Goal: Transaction & Acquisition: Purchase product/service

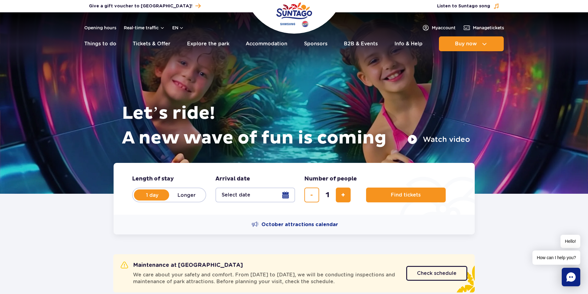
click at [235, 193] on button "Select date" at bounding box center [255, 195] width 80 height 15
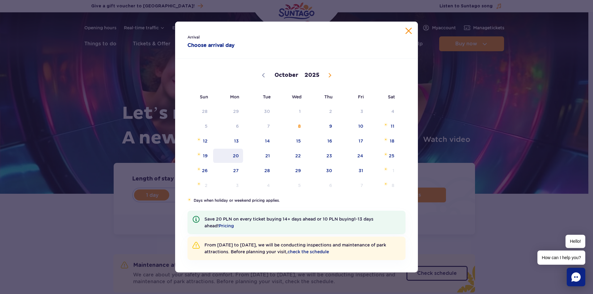
click at [232, 156] on span "20" at bounding box center [227, 156] width 31 height 14
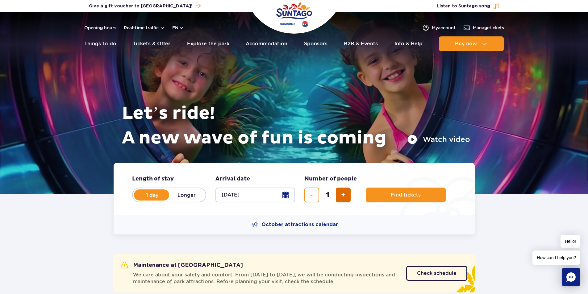
click at [346, 199] on button "add ticket" at bounding box center [343, 195] width 15 height 15
click at [346, 196] on button "add ticket" at bounding box center [343, 195] width 15 height 15
click at [346, 197] on button "add ticket" at bounding box center [343, 195] width 15 height 15
type input "4"
click at [381, 195] on button "Find tickets" at bounding box center [406, 195] width 80 height 15
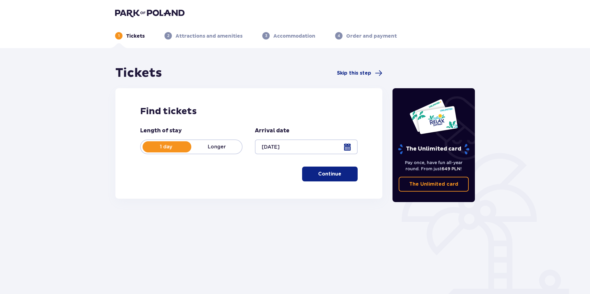
click at [333, 173] on p "Continue" at bounding box center [329, 174] width 23 height 7
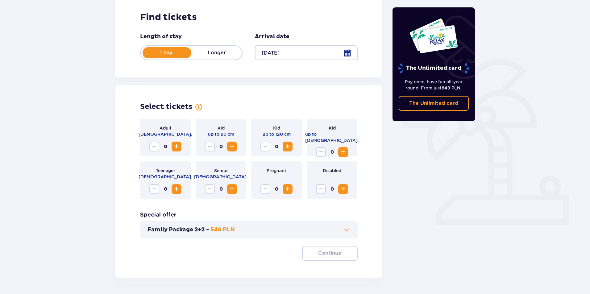
scroll to position [115, 0]
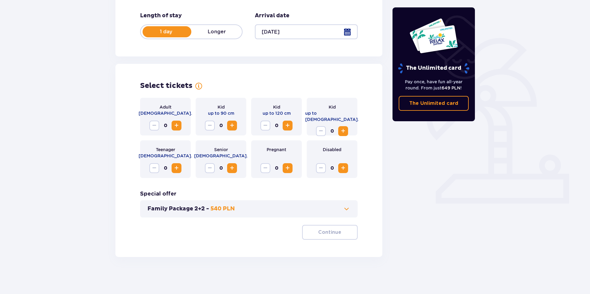
click at [179, 124] on span "Increase" at bounding box center [176, 125] width 7 height 7
click at [291, 126] on span "Increase" at bounding box center [287, 125] width 7 height 7
click at [333, 232] on p "Continue" at bounding box center [329, 232] width 23 height 7
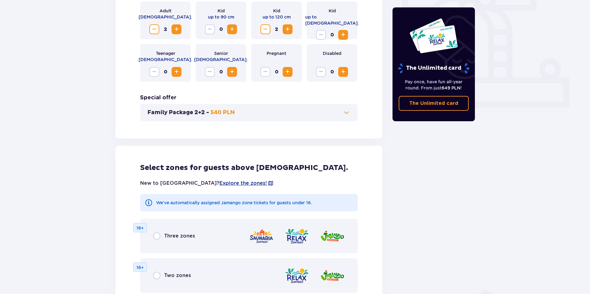
scroll to position [188, 0]
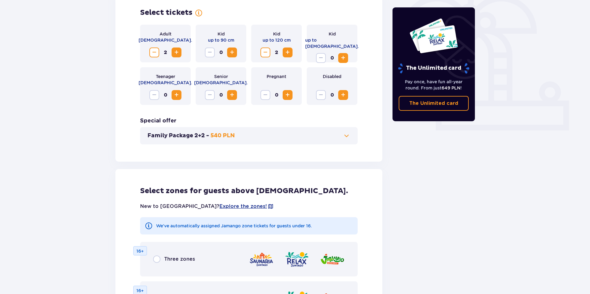
click at [353, 138] on div "Family Package 2+2 - 540 PLN" at bounding box center [249, 135] width 218 height 17
click at [351, 138] on div "Family Package 2+2 - 540 PLN" at bounding box center [249, 135] width 218 height 17
click at [346, 137] on span at bounding box center [346, 135] width 7 height 7
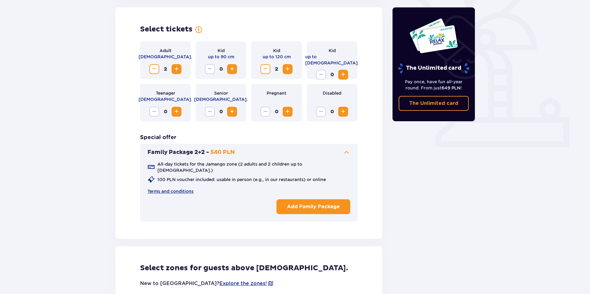
scroll to position [0, 0]
click at [350, 151] on span at bounding box center [346, 152] width 7 height 7
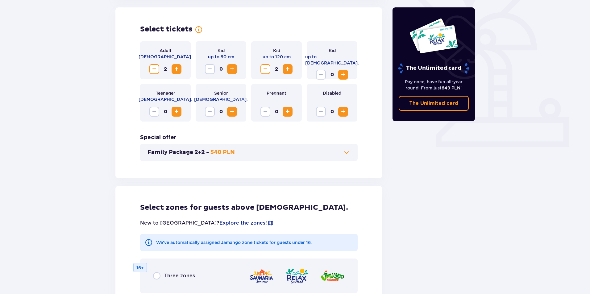
click at [153, 69] on span "Decrease" at bounding box center [154, 68] width 7 height 7
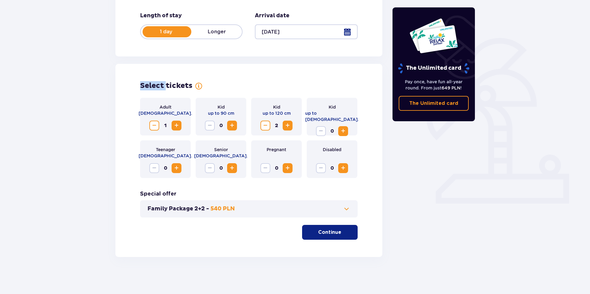
click at [153, 69] on div "Select tickets Adult 18 - 65 y.o. 1 Kid up to 90 cm 0 Kid up to 120 cm 2 Kid up…" at bounding box center [248, 160] width 267 height 193
click at [267, 125] on span "Decrease" at bounding box center [265, 125] width 7 height 7
click at [347, 208] on span at bounding box center [346, 208] width 7 height 7
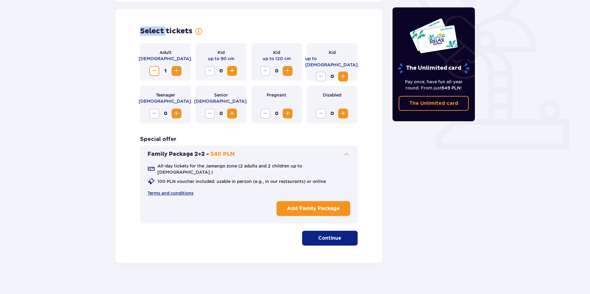
scroll to position [171, 0]
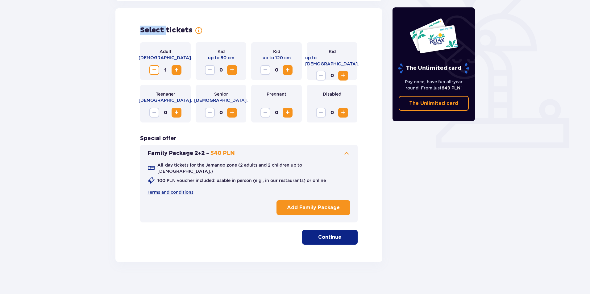
click at [335, 204] on p "Add Family Package" at bounding box center [313, 207] width 53 height 7
click at [303, 204] on p "Remove Family Package" at bounding box center [308, 207] width 63 height 7
click at [324, 204] on p "Add Family Package" at bounding box center [313, 207] width 53 height 7
click at [334, 234] on p "Continue" at bounding box center [329, 237] width 23 height 7
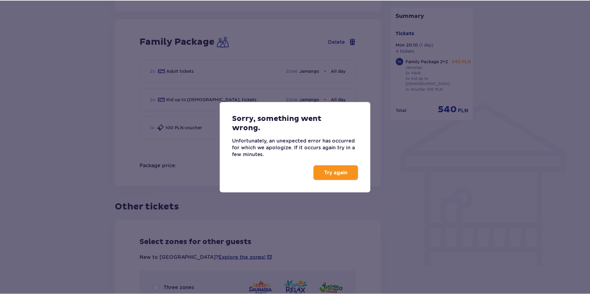
scroll to position [406, 0]
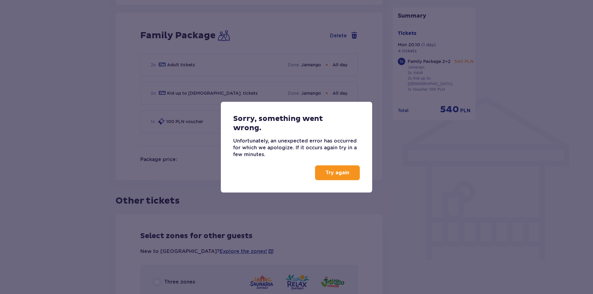
click at [345, 172] on p "Try again" at bounding box center [337, 172] width 24 height 7
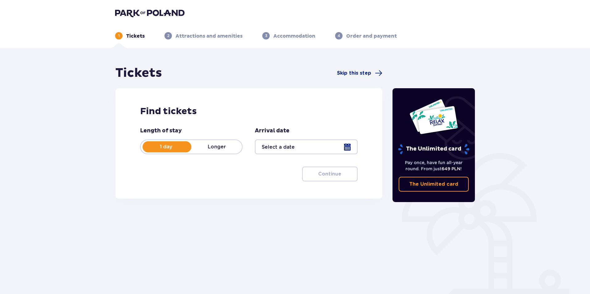
click at [351, 148] on div at bounding box center [306, 147] width 103 height 15
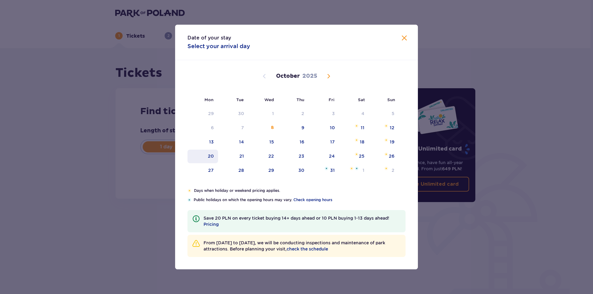
click at [214, 156] on div "20" at bounding box center [202, 157] width 31 height 14
type input "[DATE]"
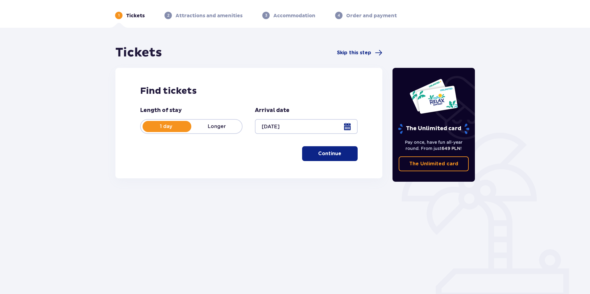
scroll to position [22, 0]
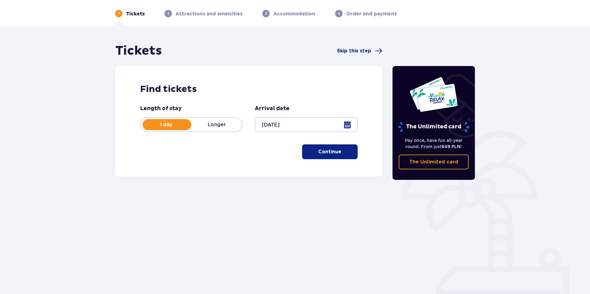
click at [333, 157] on button "Continue" at bounding box center [330, 151] width 56 height 15
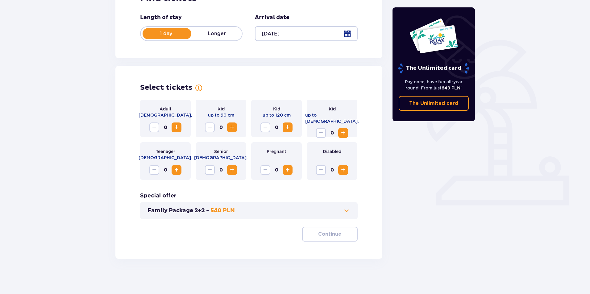
scroll to position [115, 0]
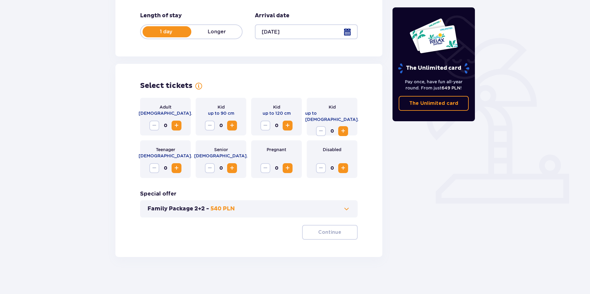
click at [347, 211] on span at bounding box center [346, 208] width 7 height 7
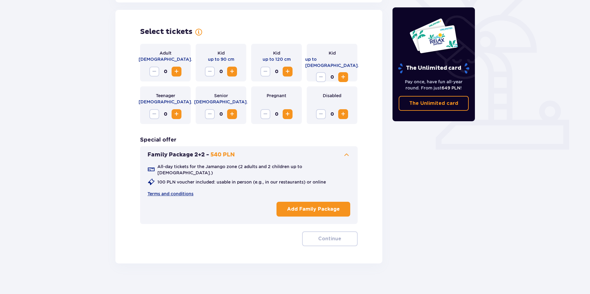
scroll to position [171, 0]
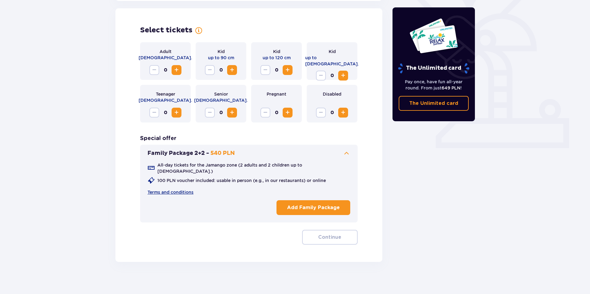
click at [326, 204] on p "Add Family Package" at bounding box center [313, 207] width 53 height 7
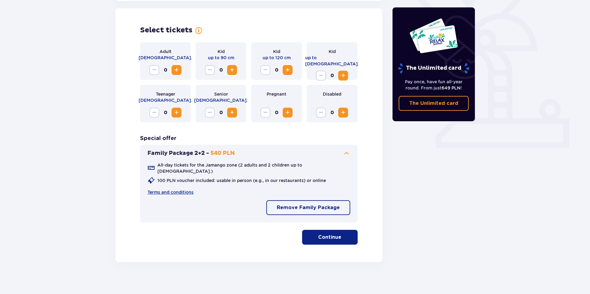
click at [340, 234] on span "button" at bounding box center [342, 237] width 7 height 7
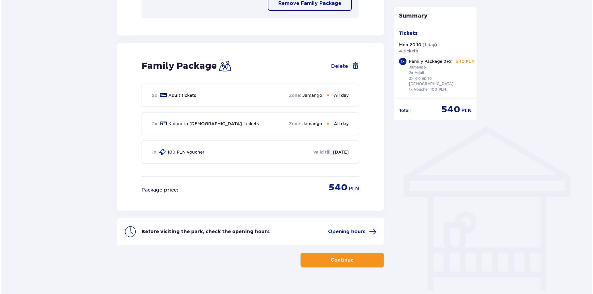
scroll to position [381, 0]
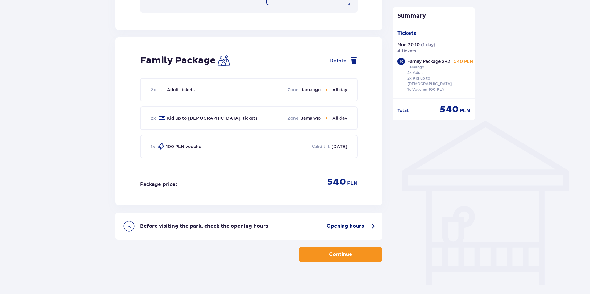
click at [352, 223] on span "Opening hours" at bounding box center [345, 226] width 37 height 7
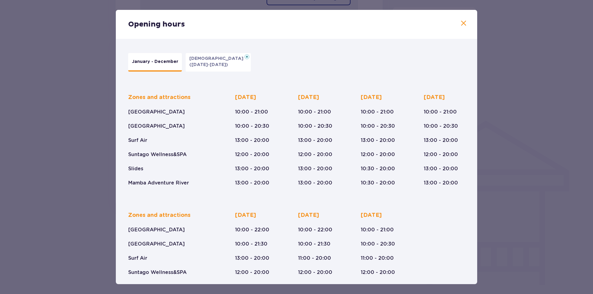
click at [465, 22] on span at bounding box center [463, 23] width 7 height 7
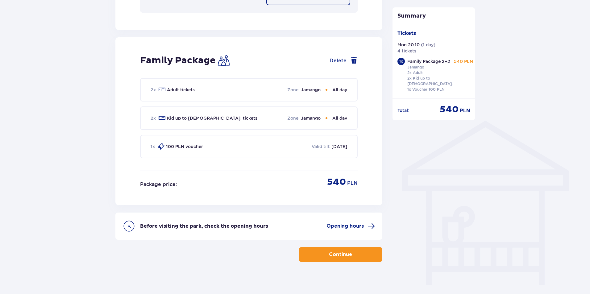
click at [155, 144] on p "1 x" at bounding box center [153, 147] width 4 height 6
drag, startPoint x: 314, startPoint y: 142, endPoint x: 338, endPoint y: 142, distance: 24.4
click at [318, 144] on p "Valid till :" at bounding box center [321, 147] width 19 height 6
click at [332, 144] on p "08.10.2026" at bounding box center [340, 147] width 16 height 6
click at [348, 247] on button "Continue" at bounding box center [340, 254] width 83 height 15
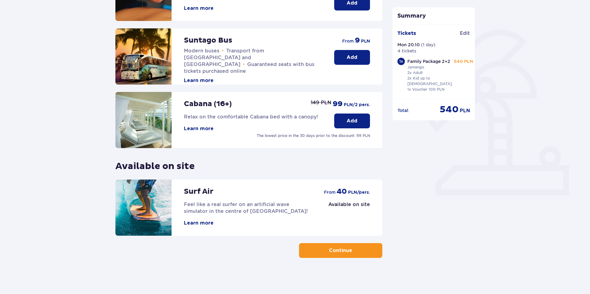
scroll to position [124, 0]
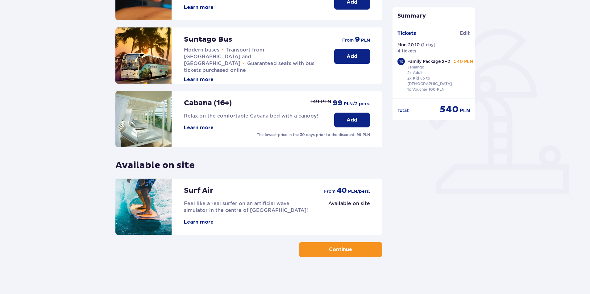
click at [343, 243] on button "Continue" at bounding box center [340, 249] width 83 height 15
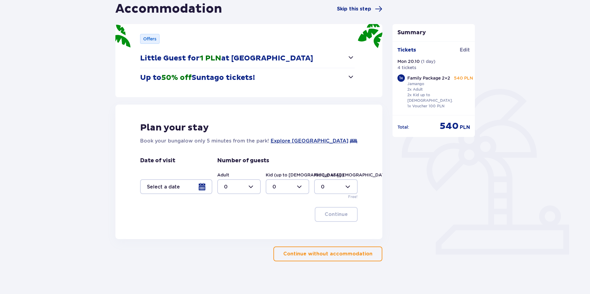
scroll to position [69, 0]
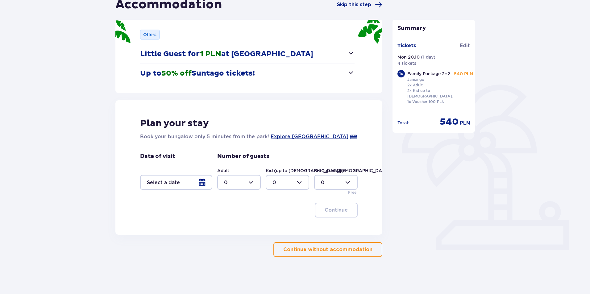
click at [202, 183] on div at bounding box center [176, 182] width 72 height 15
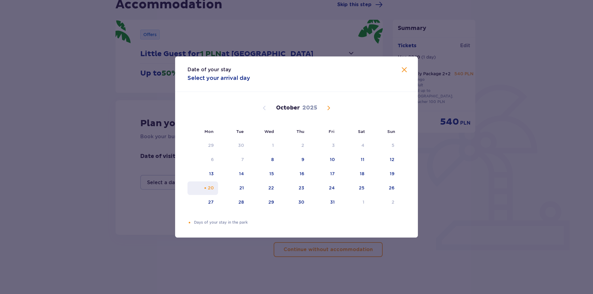
click at [208, 187] on div "20" at bounding box center [211, 188] width 6 height 6
click at [480, 231] on div "Date of your stay Select your arrival day Mon Tue Wed Thu Fri Sat Sun September…" at bounding box center [296, 147] width 593 height 294
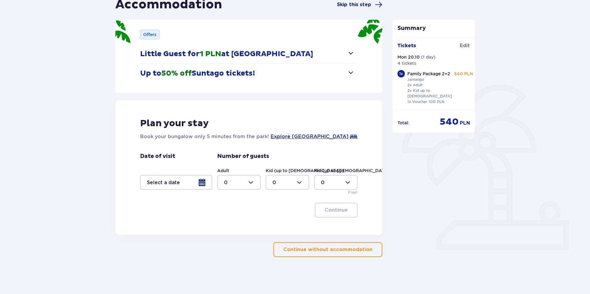
click at [333, 249] on p "Continue without accommodation" at bounding box center [327, 249] width 89 height 7
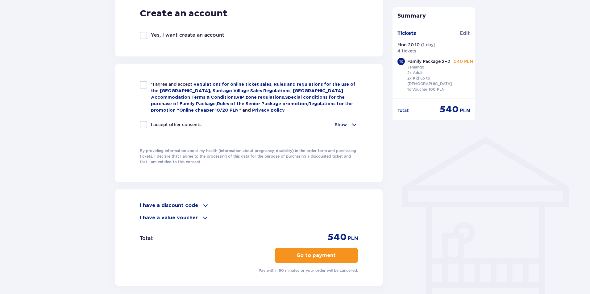
scroll to position [423, 0]
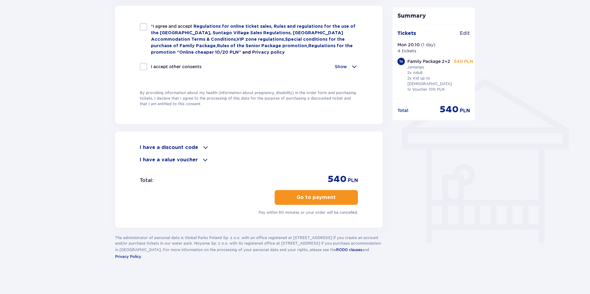
click at [205, 158] on span at bounding box center [205, 159] width 7 height 7
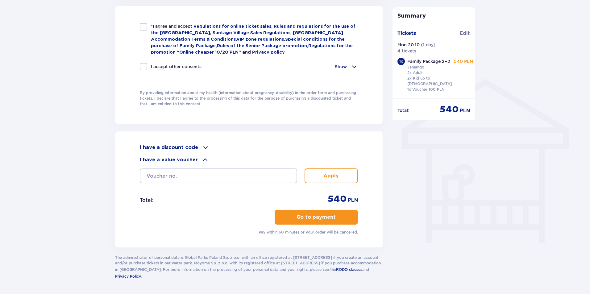
click at [205, 158] on span at bounding box center [205, 159] width 7 height 7
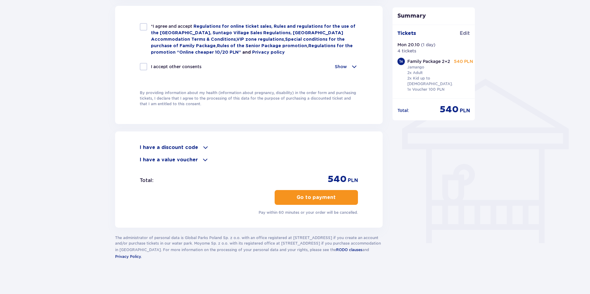
click at [204, 146] on span at bounding box center [205, 147] width 7 height 7
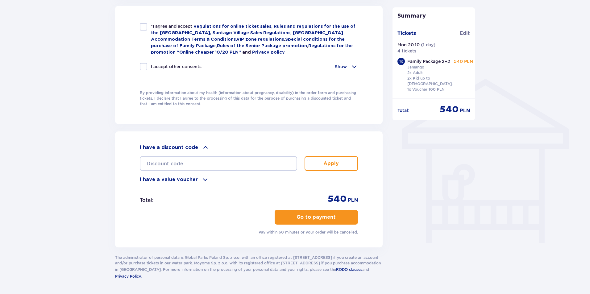
click at [204, 146] on span at bounding box center [205, 147] width 7 height 7
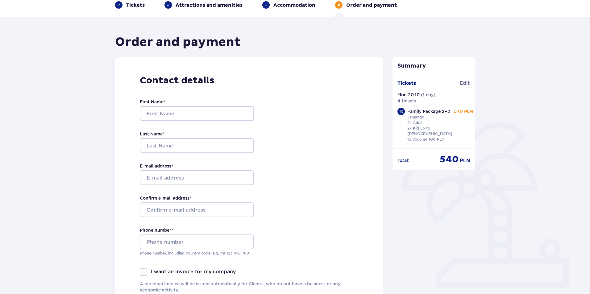
scroll to position [0, 0]
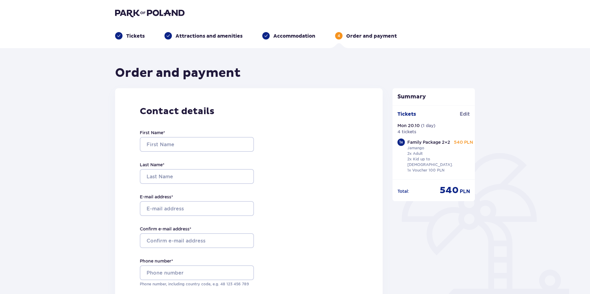
click at [139, 36] on p "Tickets" at bounding box center [135, 36] width 19 height 7
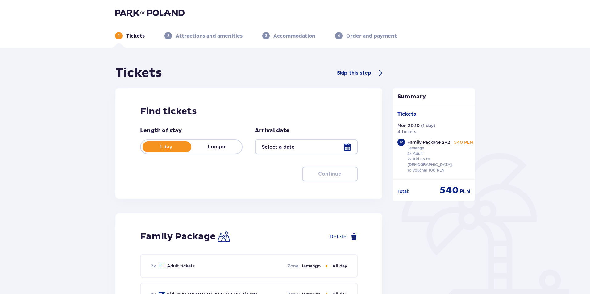
type input "[DATE]"
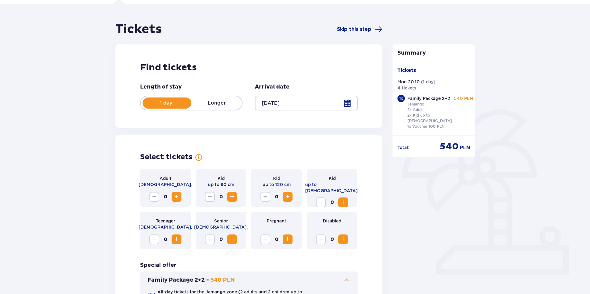
scroll to position [62, 0]
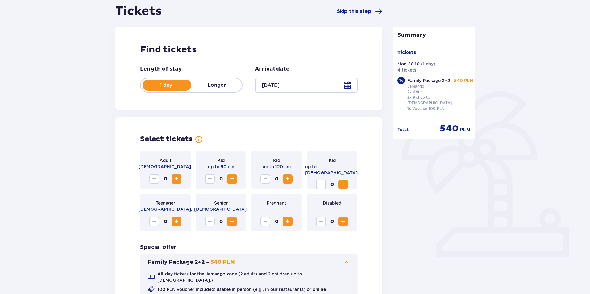
click at [174, 178] on span "Increase" at bounding box center [176, 178] width 7 height 7
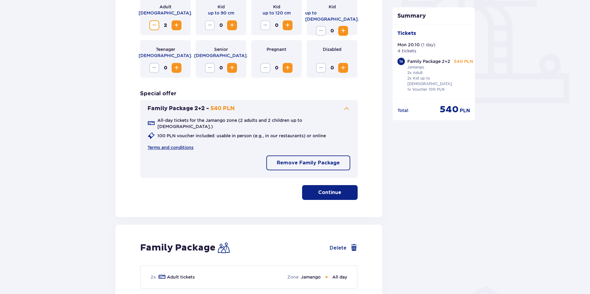
scroll to position [216, 0]
click at [320, 159] on p "Remove Family Package" at bounding box center [308, 162] width 63 height 7
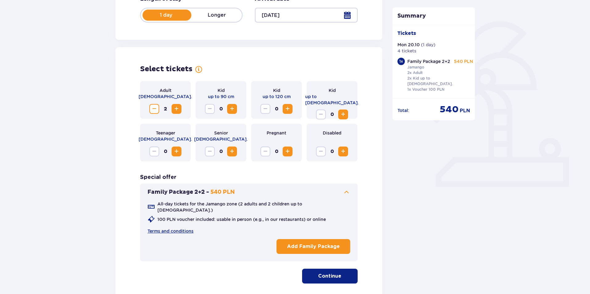
scroll to position [93, 0]
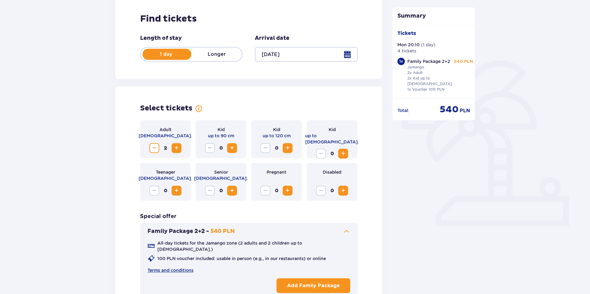
click at [289, 146] on span "Increase" at bounding box center [287, 147] width 7 height 7
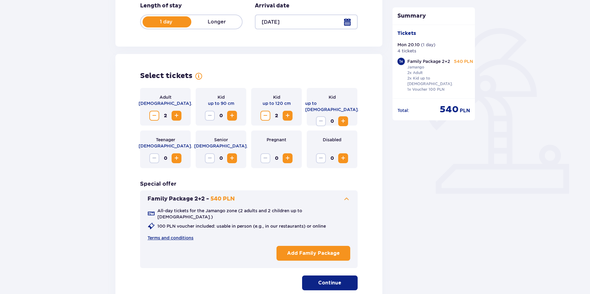
scroll to position [0, 0]
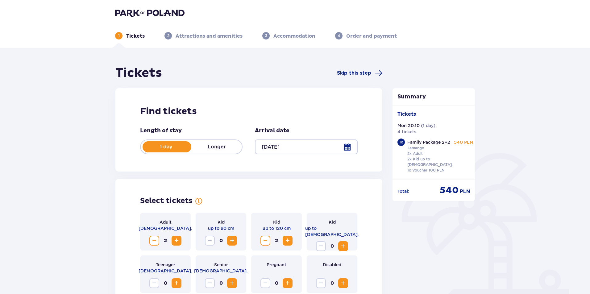
click at [131, 13] on img at bounding box center [149, 13] width 69 height 9
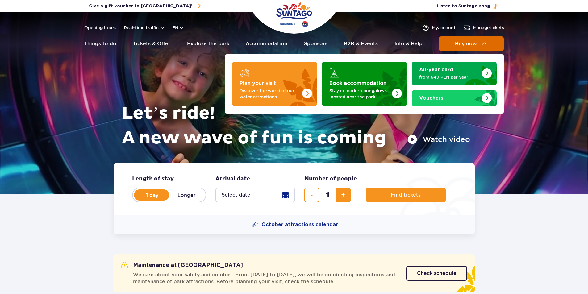
drag, startPoint x: 0, startPoint y: 0, endPoint x: 470, endPoint y: 44, distance: 471.7
click at [470, 44] on span "Buy now" at bounding box center [466, 44] width 22 height 6
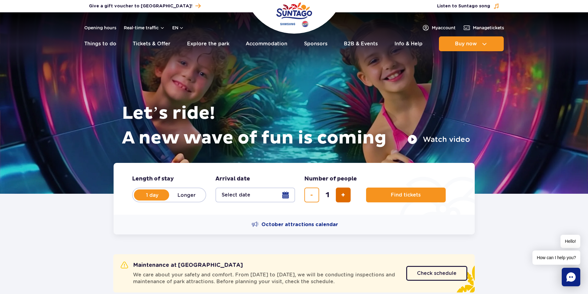
click at [340, 193] on button "add ticket" at bounding box center [343, 195] width 15 height 15
click at [341, 193] on button "add ticket" at bounding box center [343, 195] width 15 height 15
type input "4"
click at [364, 193] on form "Length of stay length of stay in hero 1 day Longer Arrival date Arrival date in…" at bounding box center [294, 189] width 361 height 52
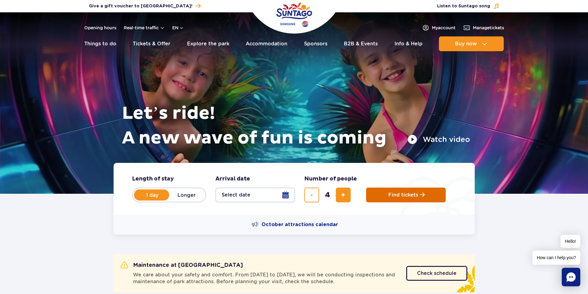
click at [384, 193] on button "Find tickets" at bounding box center [406, 195] width 80 height 15
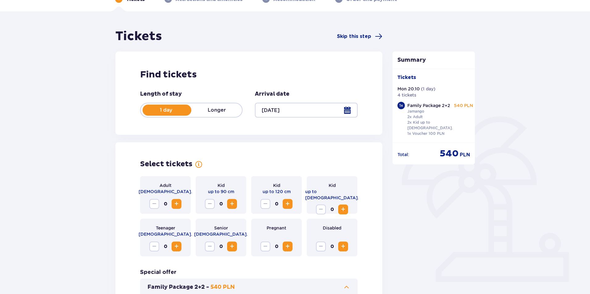
scroll to position [123, 0]
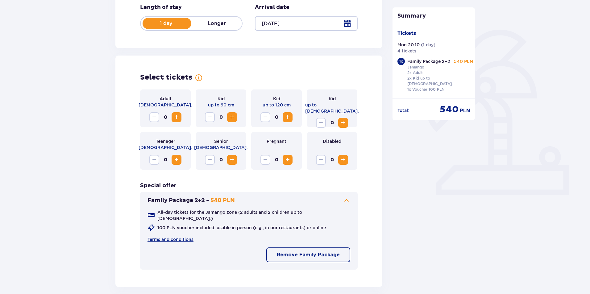
click at [176, 120] on span "Increase" at bounding box center [176, 117] width 7 height 7
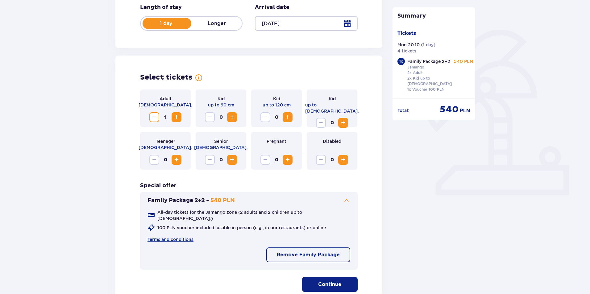
click at [176, 120] on span "Increase" at bounding box center [176, 117] width 7 height 7
click at [288, 118] on span "Increase" at bounding box center [287, 117] width 7 height 7
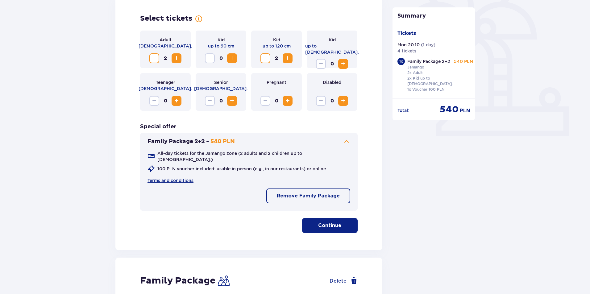
scroll to position [185, 0]
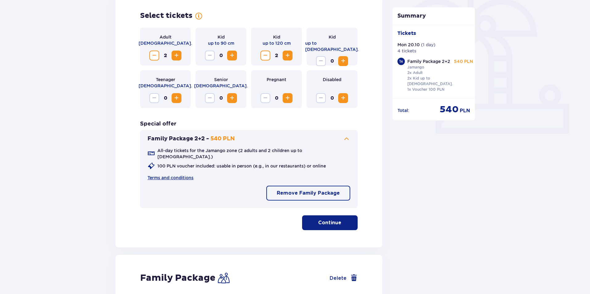
click at [315, 190] on p "Remove Family Package" at bounding box center [308, 193] width 63 height 7
click at [331, 221] on p "Continue" at bounding box center [329, 223] width 23 height 7
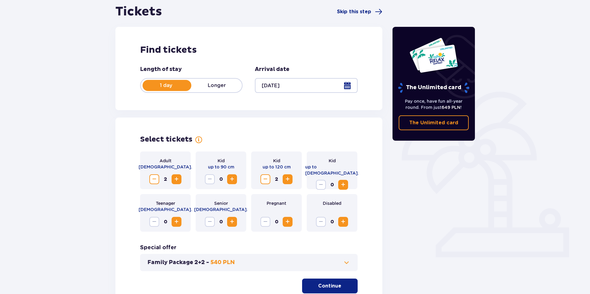
scroll to position [115, 0]
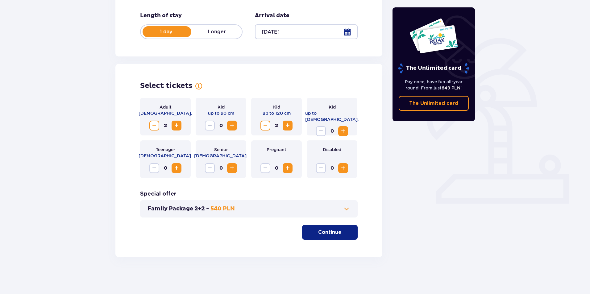
click at [332, 232] on p "Continue" at bounding box center [329, 232] width 23 height 7
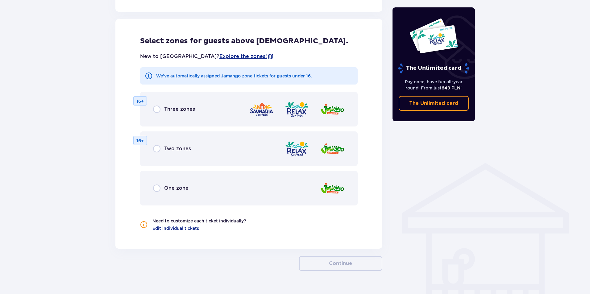
scroll to position [343, 0]
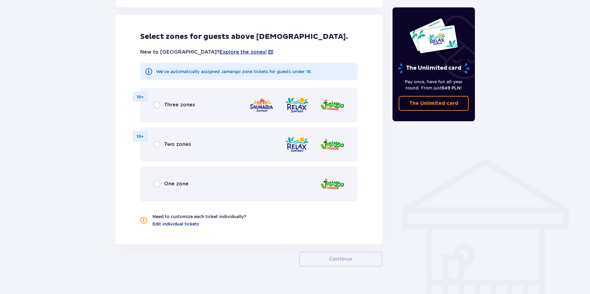
click at [157, 184] on input "radio" at bounding box center [156, 183] width 7 height 7
radio input "true"
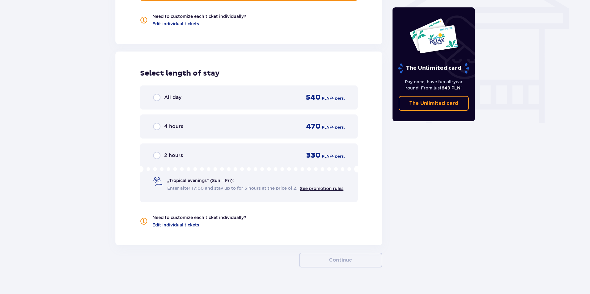
scroll to position [554, 0]
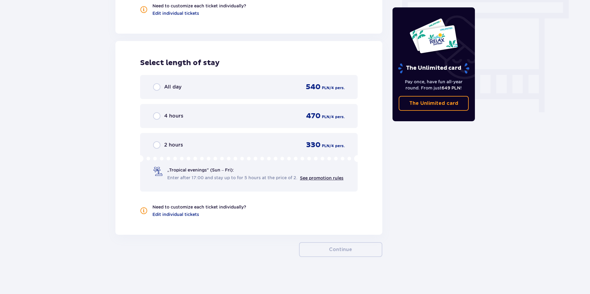
click at [157, 87] on input "radio" at bounding box center [156, 86] width 7 height 7
radio input "true"
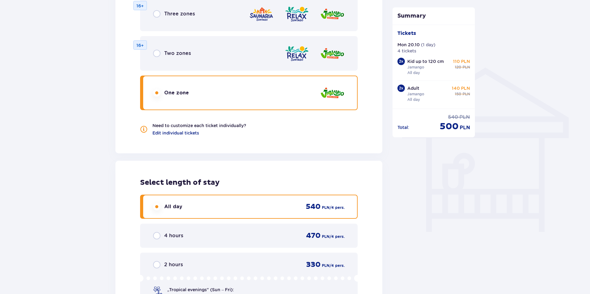
scroll to position [588, 0]
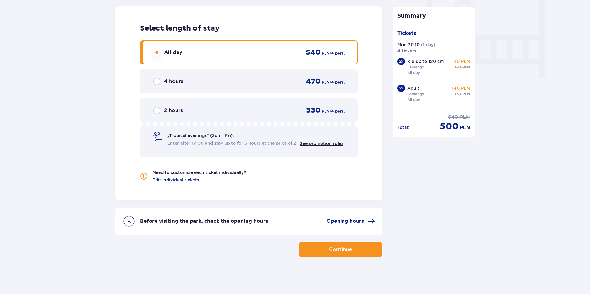
click at [338, 250] on p "Continue" at bounding box center [340, 249] width 23 height 7
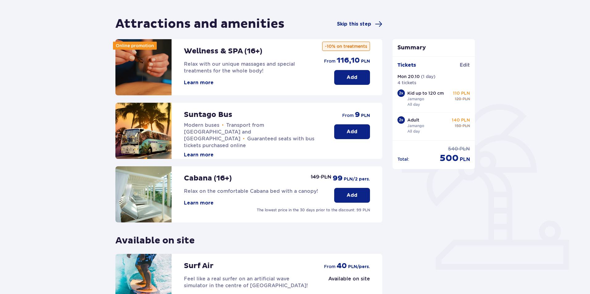
scroll to position [124, 0]
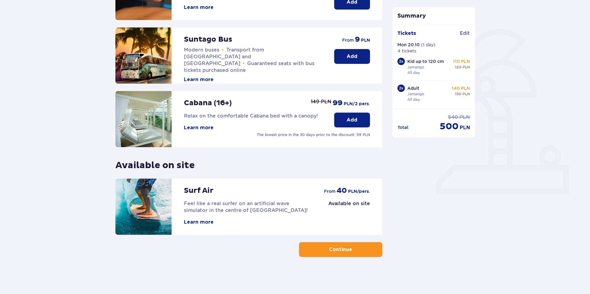
click at [338, 250] on p "Continue" at bounding box center [340, 249] width 23 height 7
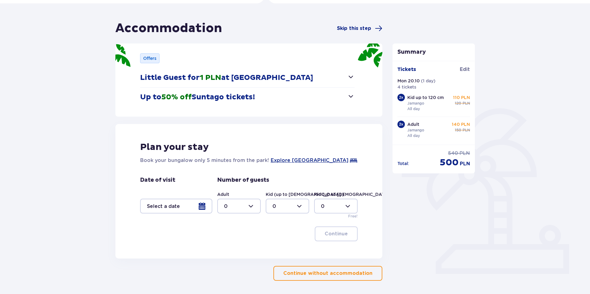
scroll to position [46, 0]
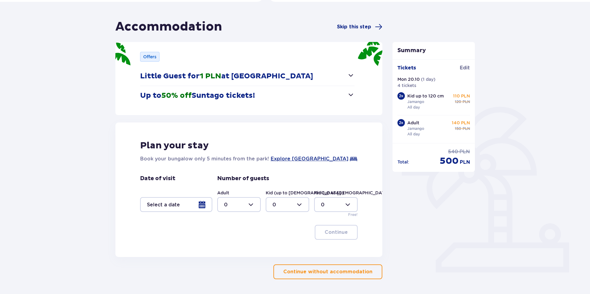
click at [351, 78] on span "button" at bounding box center [350, 75] width 7 height 7
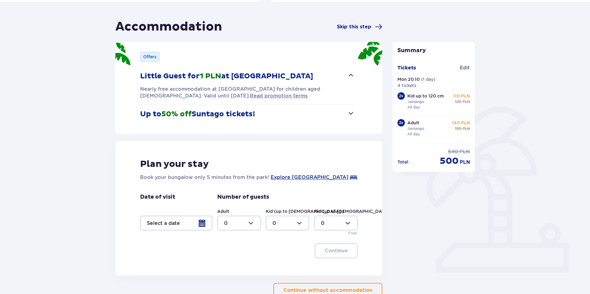
click at [351, 75] on span "button" at bounding box center [350, 75] width 7 height 7
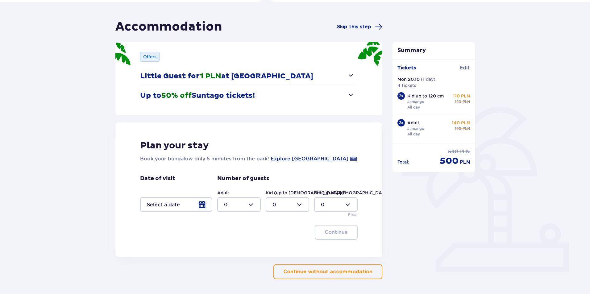
click at [350, 94] on span "button" at bounding box center [350, 94] width 7 height 7
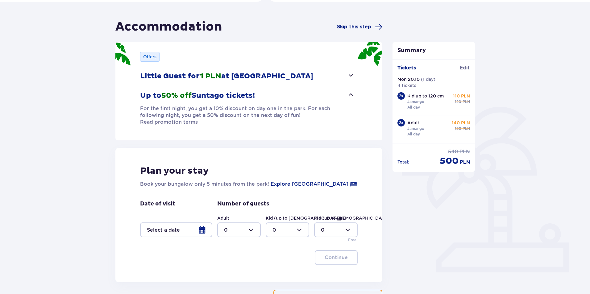
click at [351, 94] on span "button" at bounding box center [350, 94] width 7 height 7
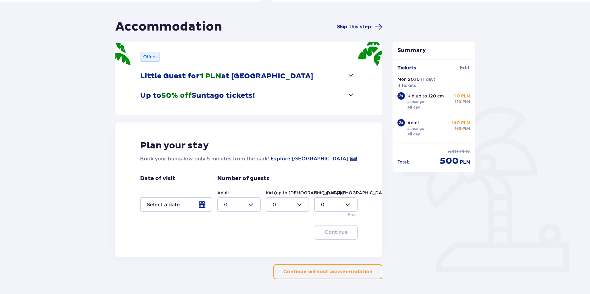
click at [355, 273] on p "Continue without accommodation" at bounding box center [327, 272] width 89 height 7
